Goal: Information Seeking & Learning: Understand process/instructions

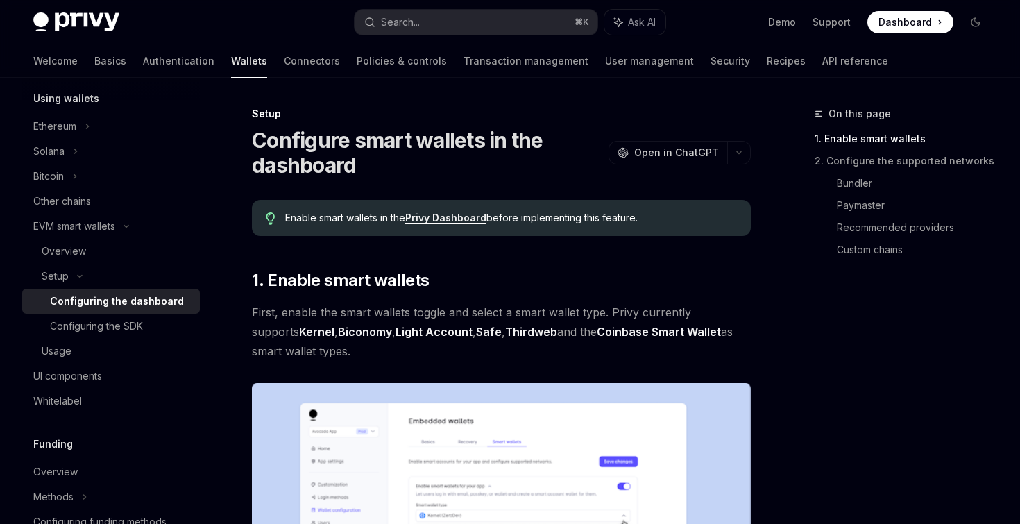
click at [1016, 28] on div "Privy Docs home page Search... ⌘ K Ask AI Demo Support Dashboard Dashboard Sear…" at bounding box center [510, 22] width 1020 height 44
click at [979, 27] on button "Toggle dark mode" at bounding box center [976, 22] width 22 height 22
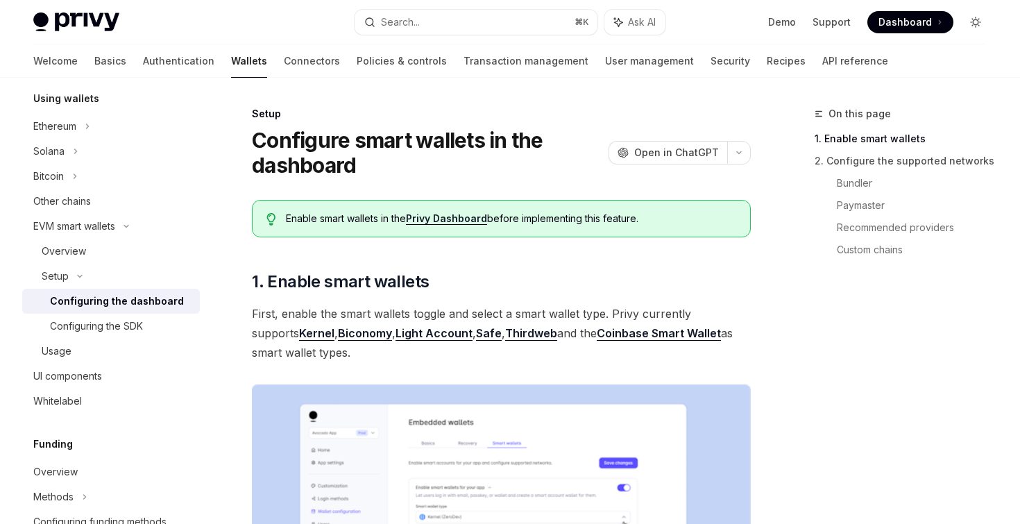
click at [980, 26] on icon "Toggle dark mode" at bounding box center [975, 22] width 11 height 11
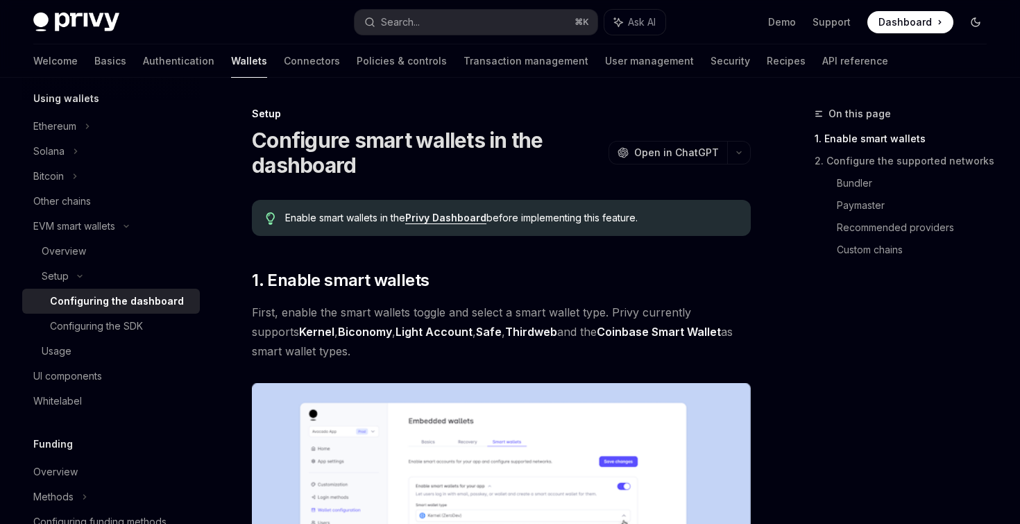
click at [980, 26] on icon "Toggle dark mode" at bounding box center [975, 22] width 11 height 11
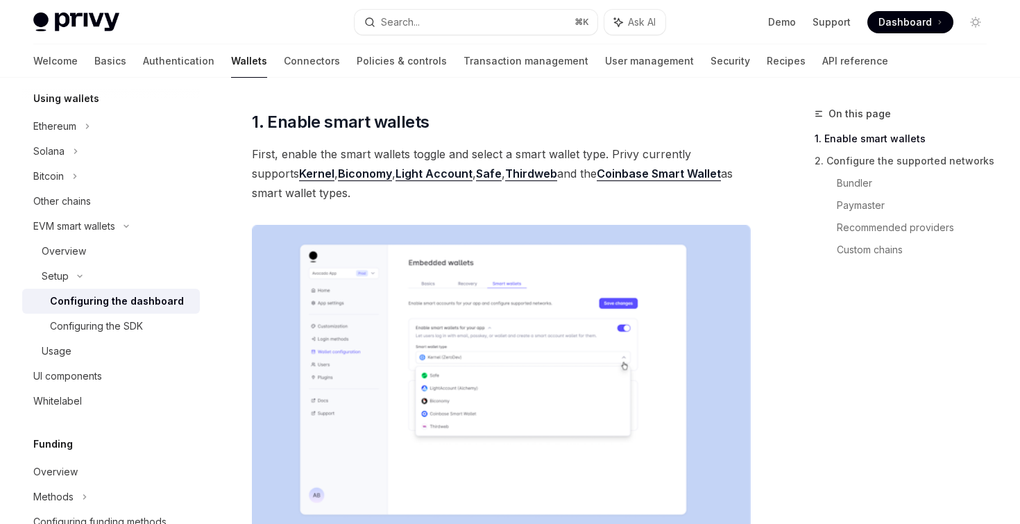
scroll to position [148, 0]
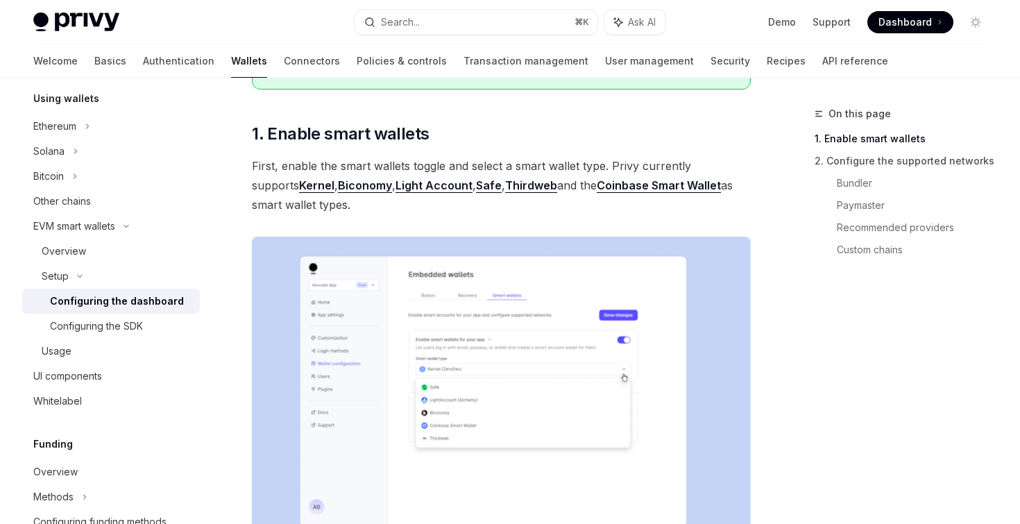
click at [967, 148] on link "1. Enable smart wallets" at bounding box center [906, 139] width 183 height 22
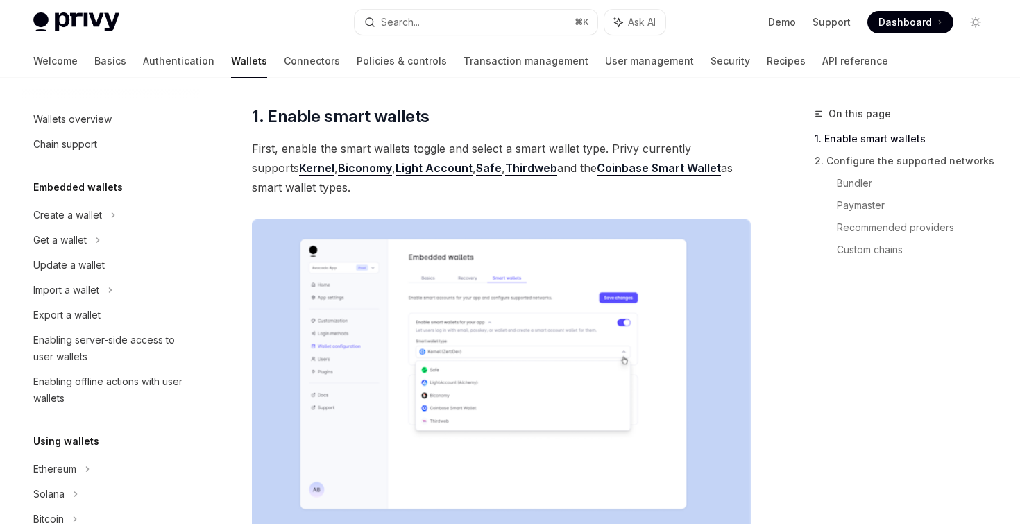
scroll to position [343, 0]
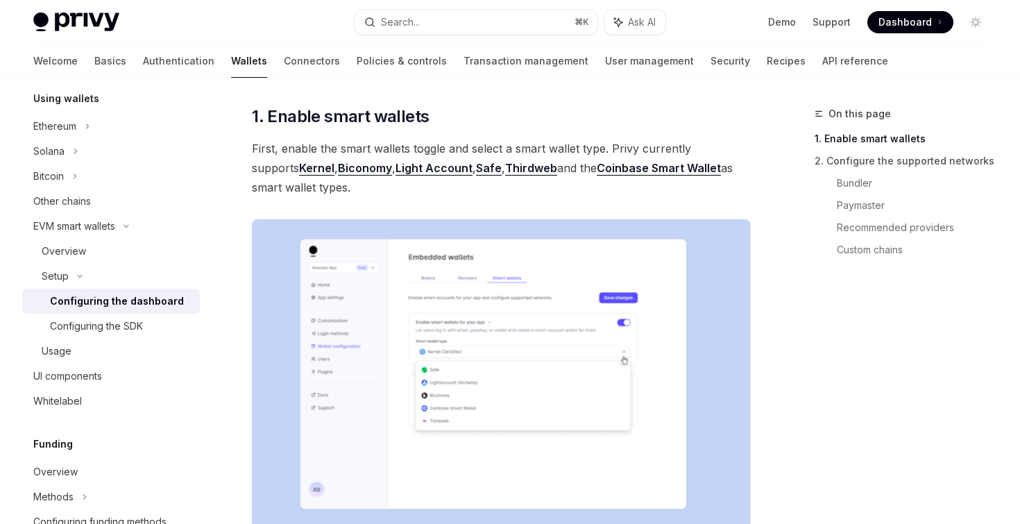
click at [889, 20] on span "Dashboard" at bounding box center [905, 22] width 53 height 14
